Goal: Transaction & Acquisition: Purchase product/service

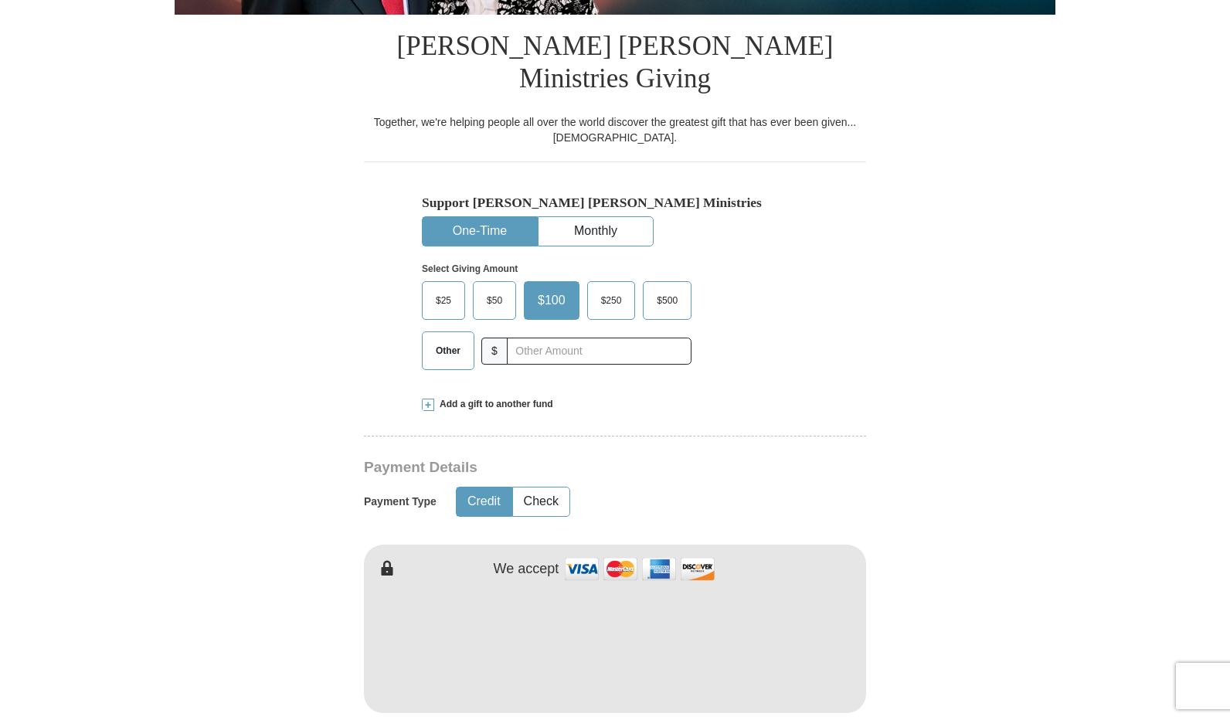
scroll to position [541, 0]
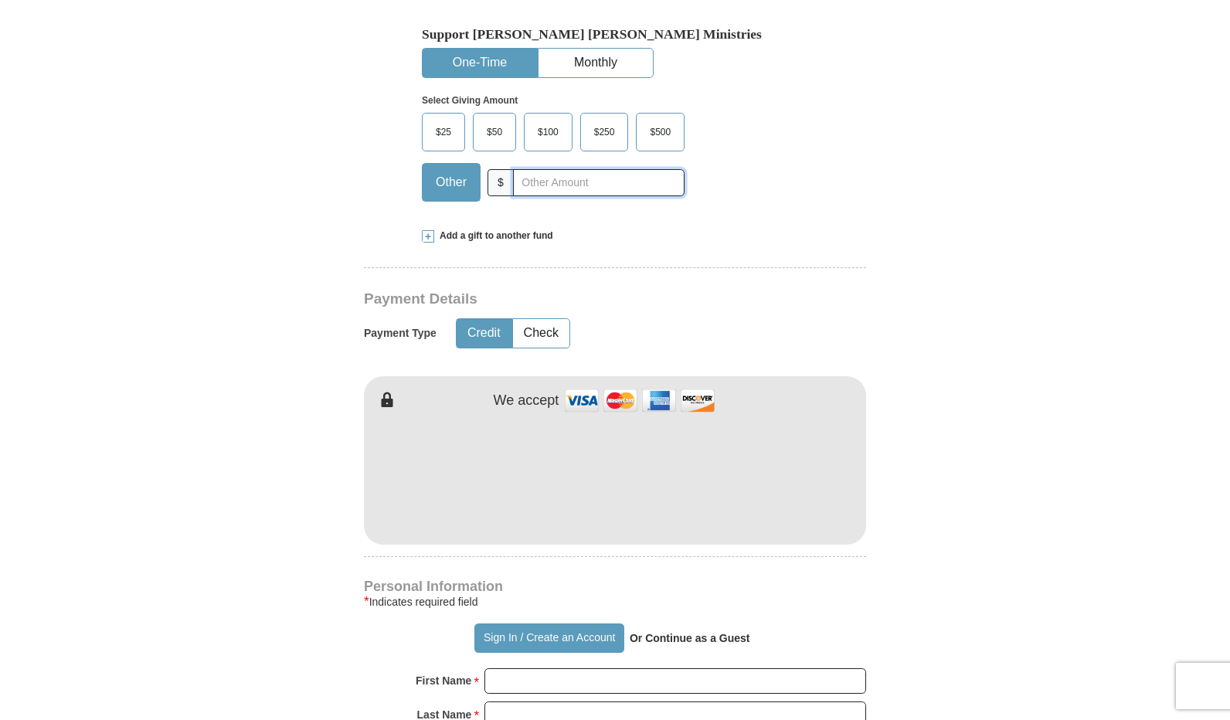
click at [547, 169] on input "text" at bounding box center [598, 182] width 171 height 27
click at [538, 169] on input "175.00" at bounding box center [598, 182] width 171 height 27
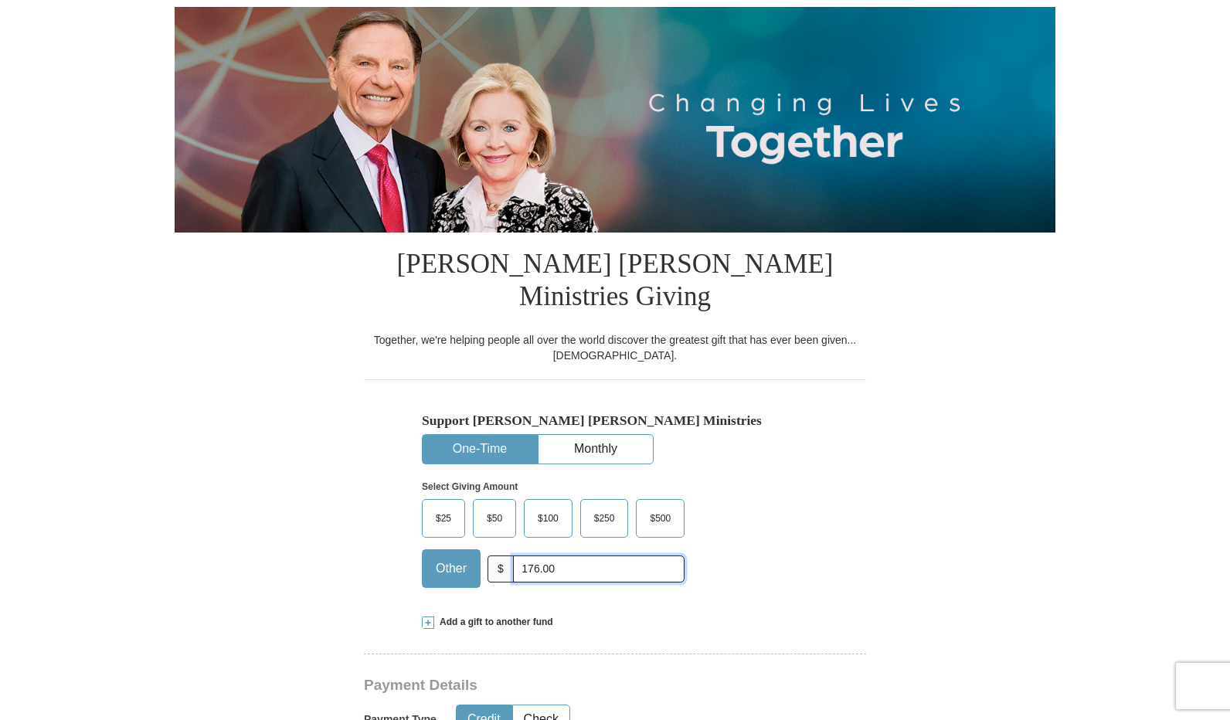
scroll to position [0, 0]
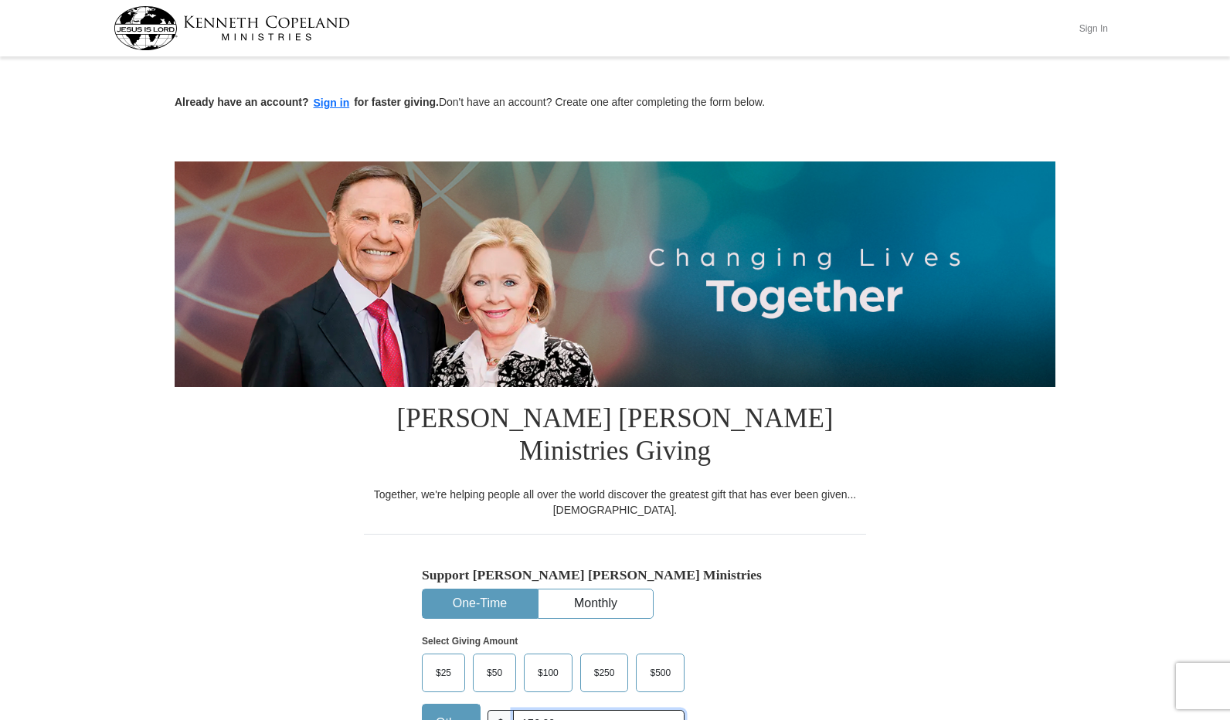
type input "176.00"
click at [1096, 30] on button "Sign In" at bounding box center [1093, 28] width 46 height 24
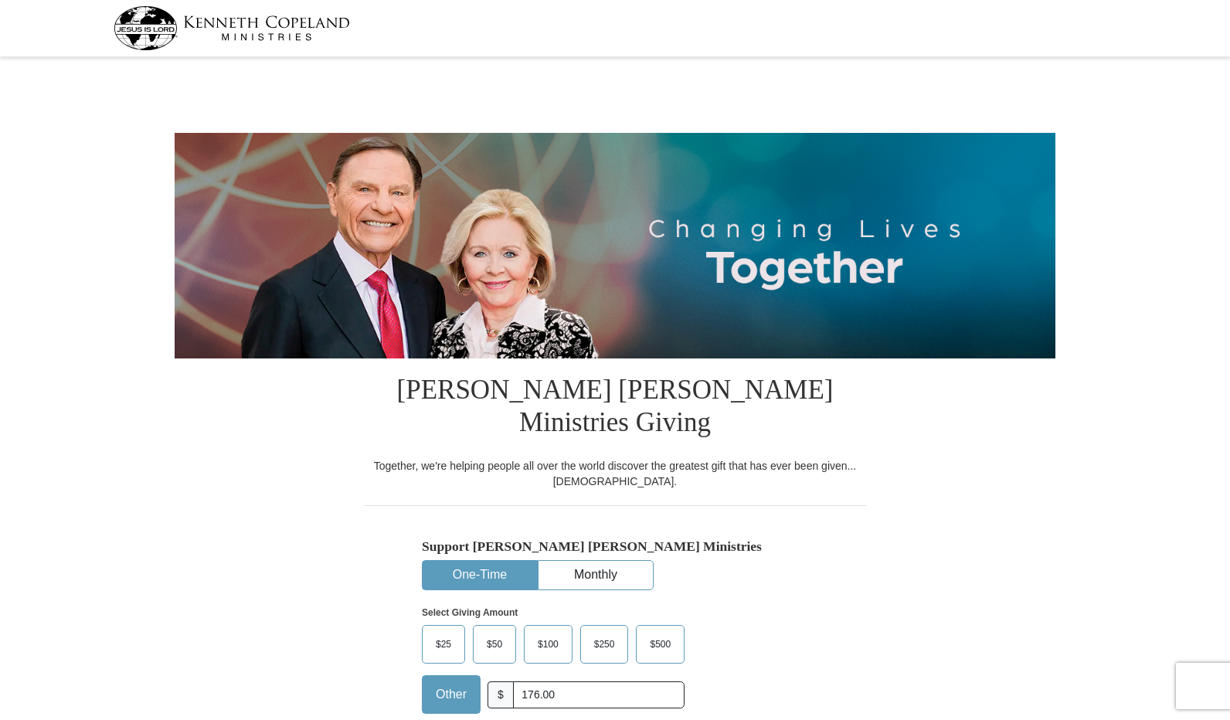
select select "AL"
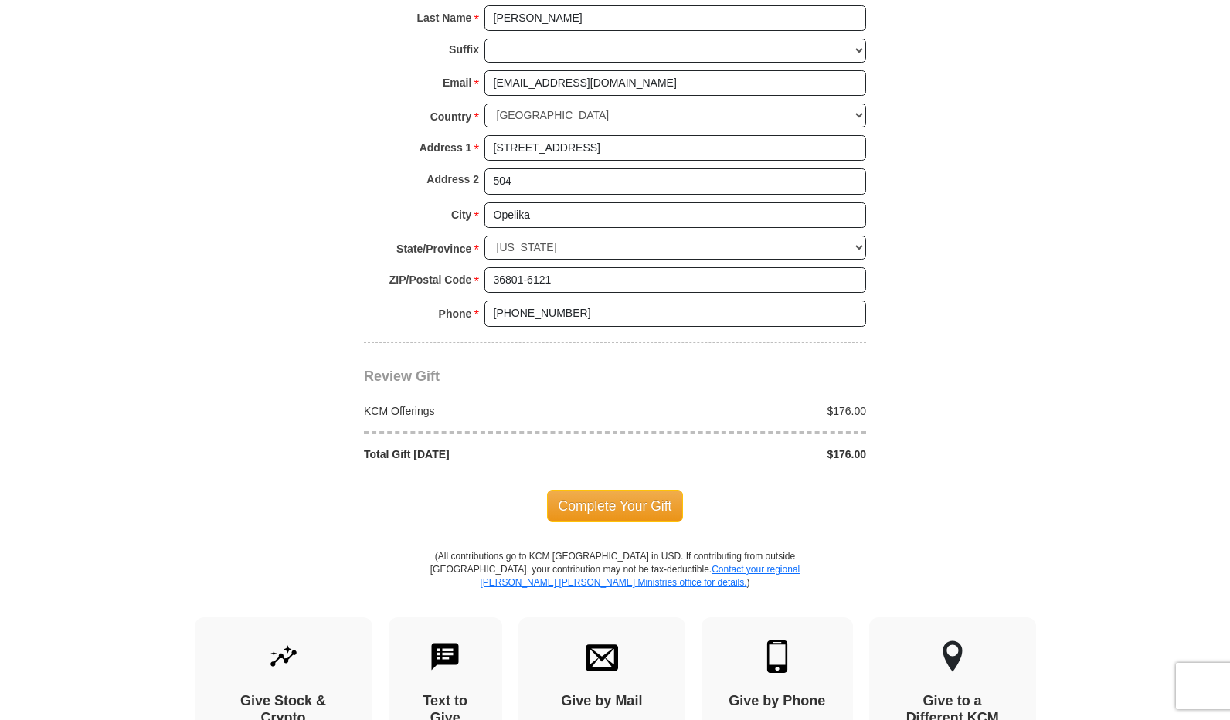
scroll to position [1158, 0]
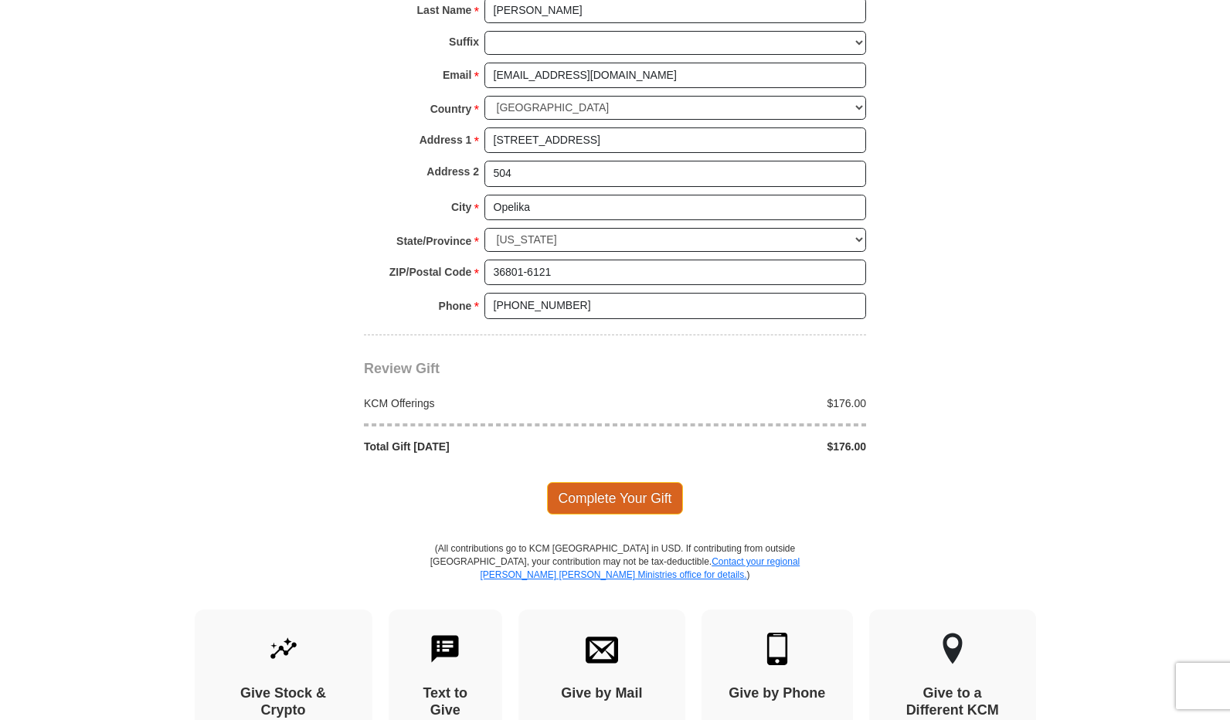
click at [595, 482] on span "Complete Your Gift" at bounding box center [615, 498] width 137 height 32
